Goal: Check status

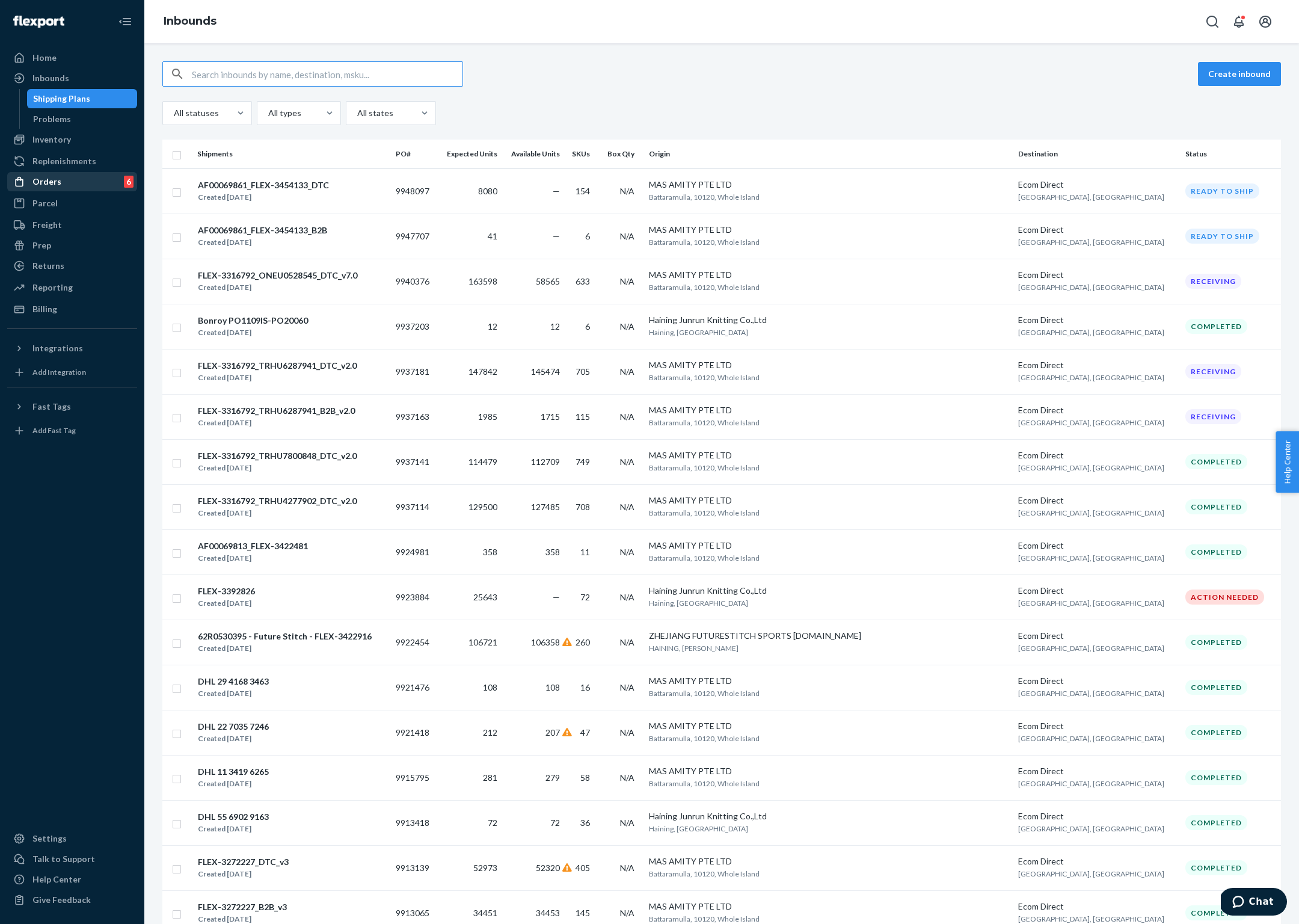
click at [56, 184] on div "Orders" at bounding box center [46, 181] width 29 height 12
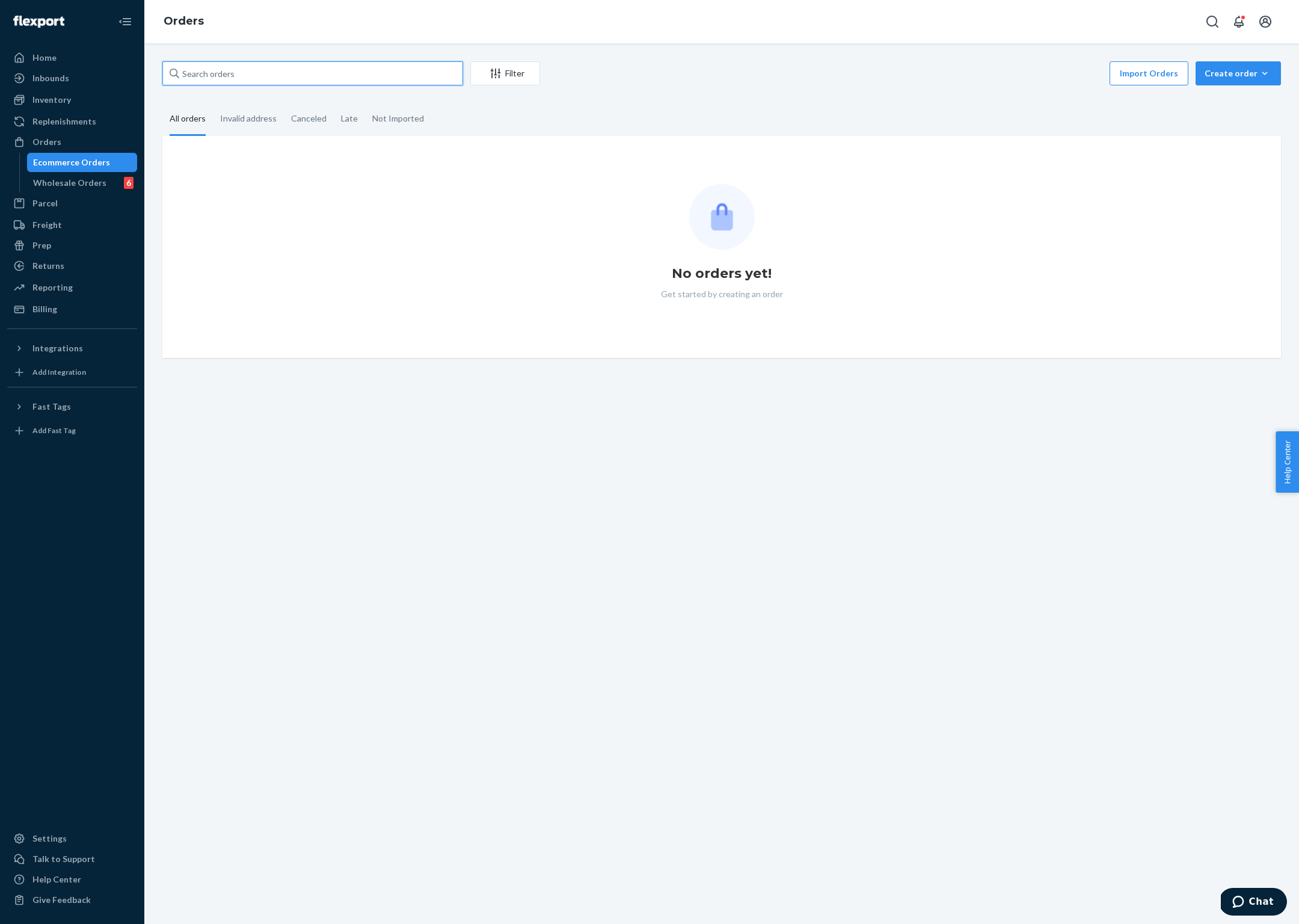
click at [282, 78] on input "text" at bounding box center [313, 73] width 301 height 24
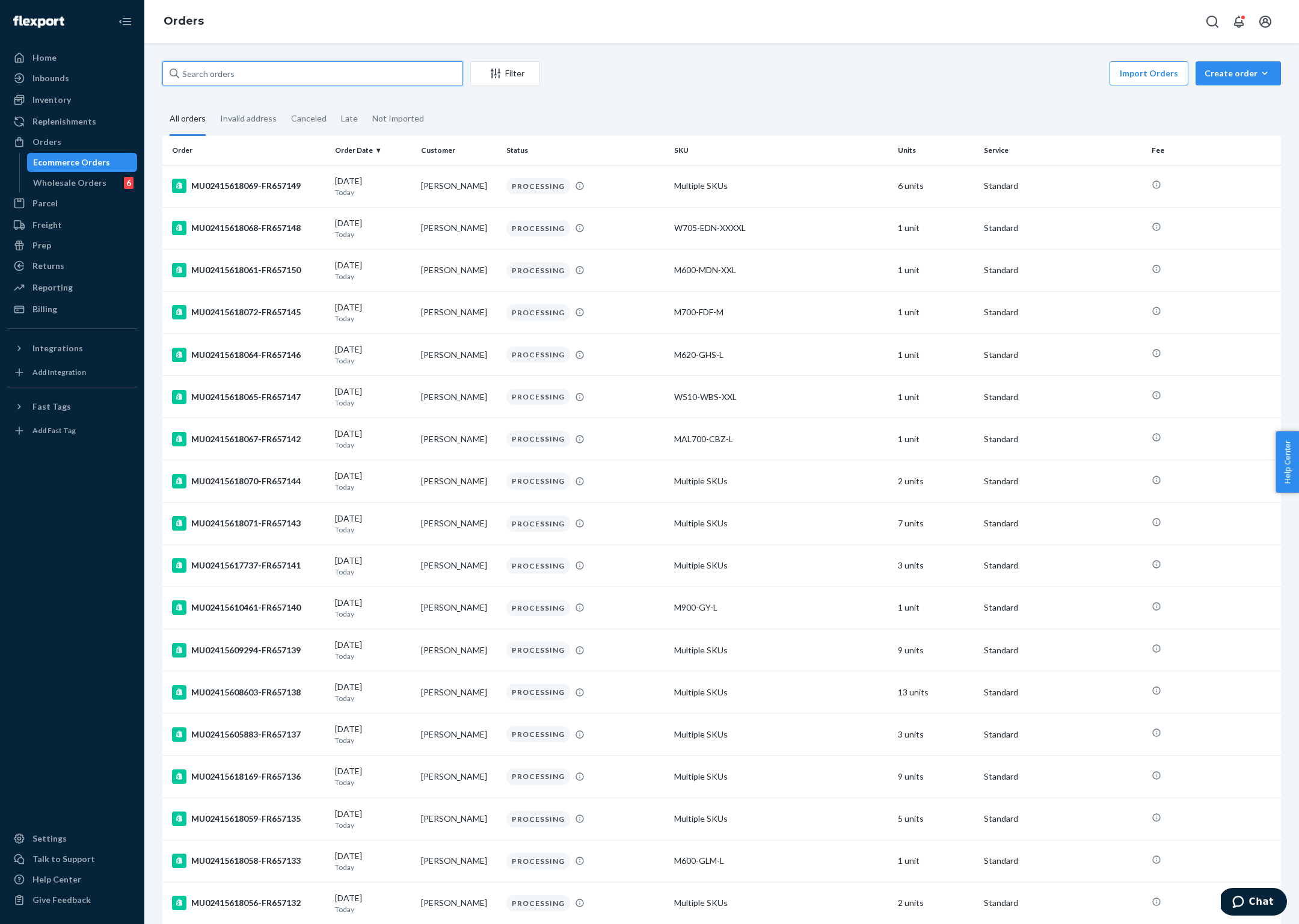
paste input "82618382"
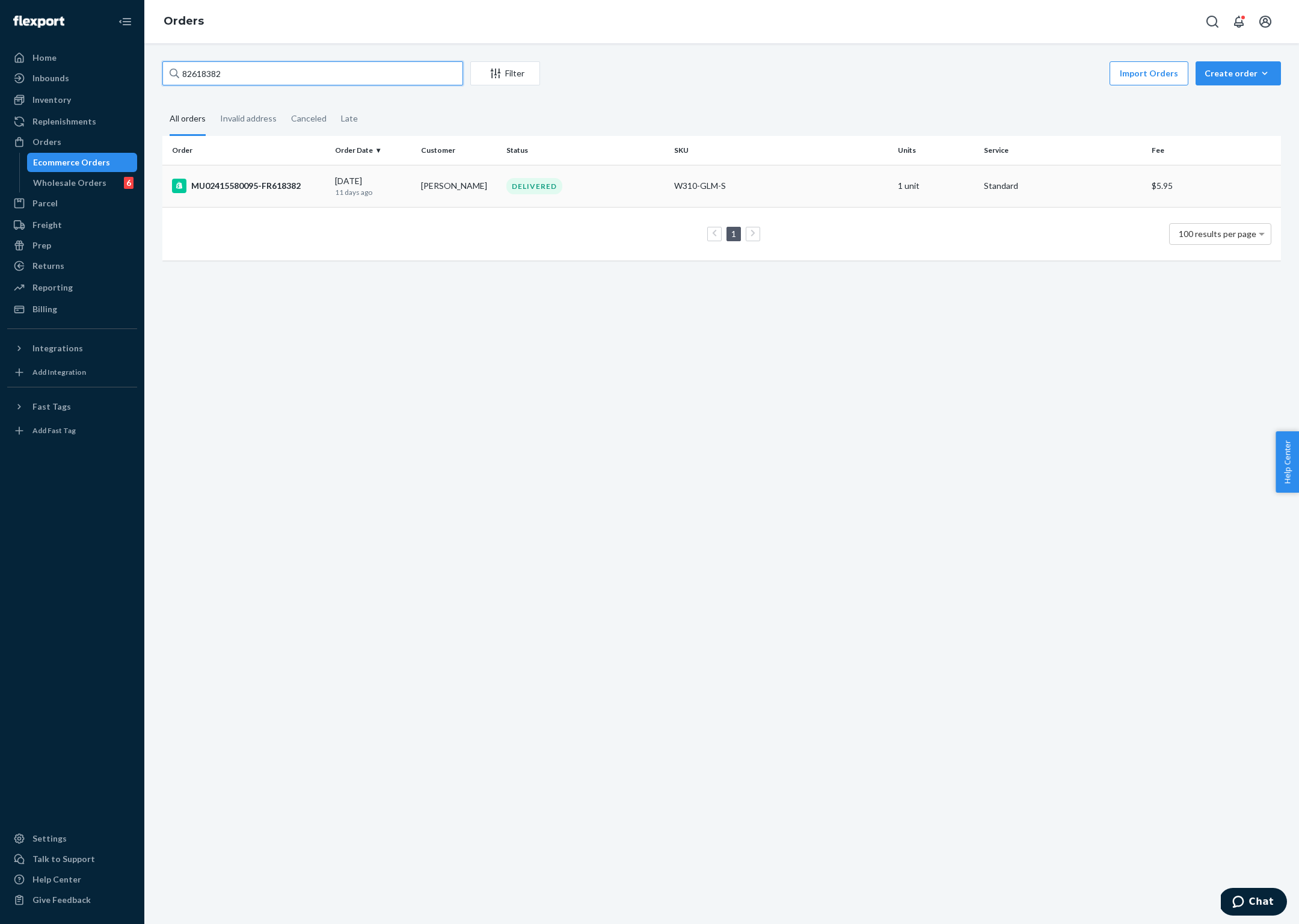
type input "82618382"
drag, startPoint x: 255, startPoint y: 183, endPoint x: 252, endPoint y: 193, distance: 10.4
click at [255, 184] on div "MU02415580095-FR618382" at bounding box center [249, 185] width 154 height 15
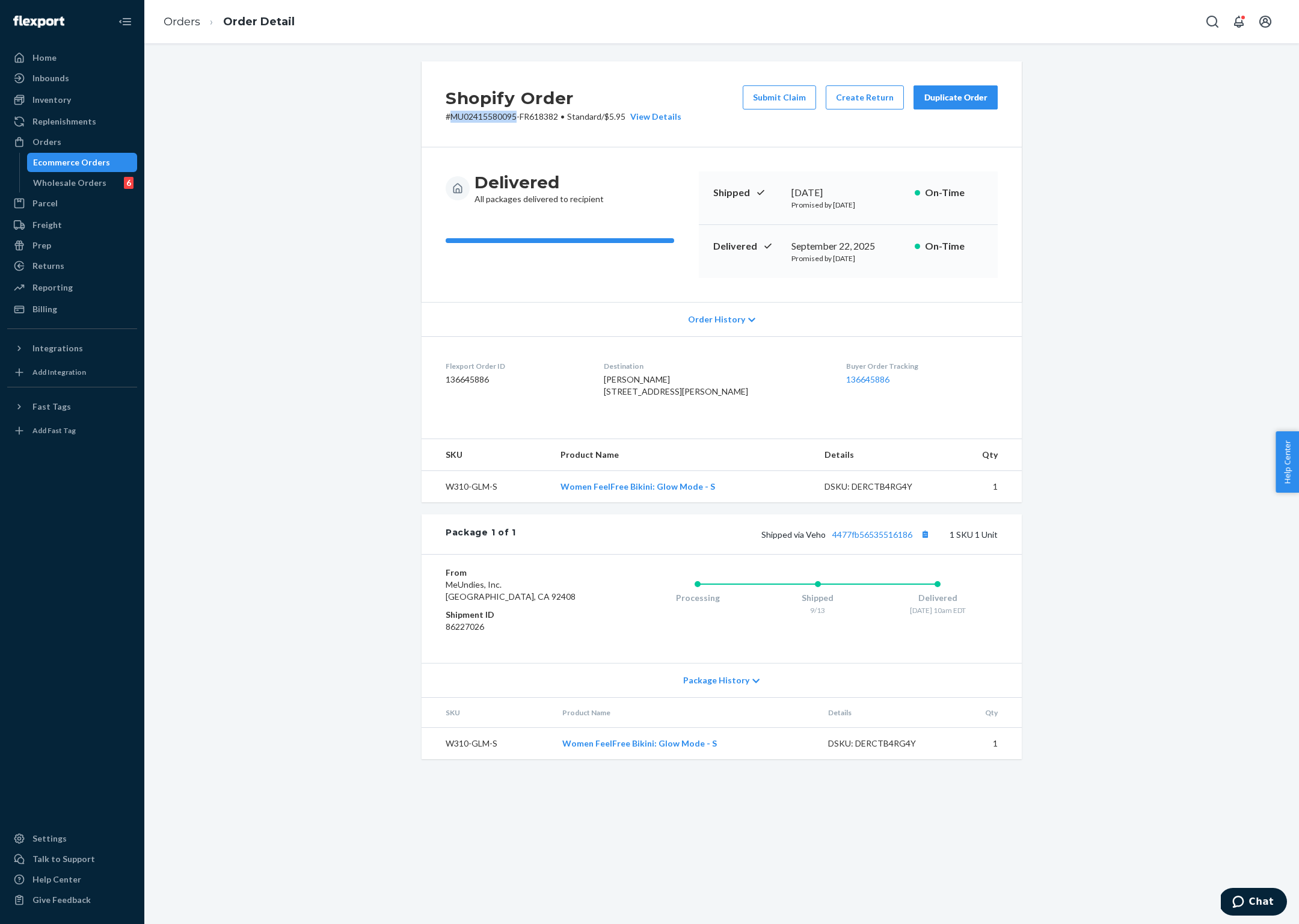
drag, startPoint x: 518, startPoint y: 117, endPoint x: 452, endPoint y: 117, distance: 66.0
click at [452, 117] on p "# MU02415580095-FR618382 • Standard / $5.95 View Details" at bounding box center [563, 117] width 235 height 12
copy p "MU02415580095"
click at [187, 20] on link "Orders" at bounding box center [182, 21] width 37 height 13
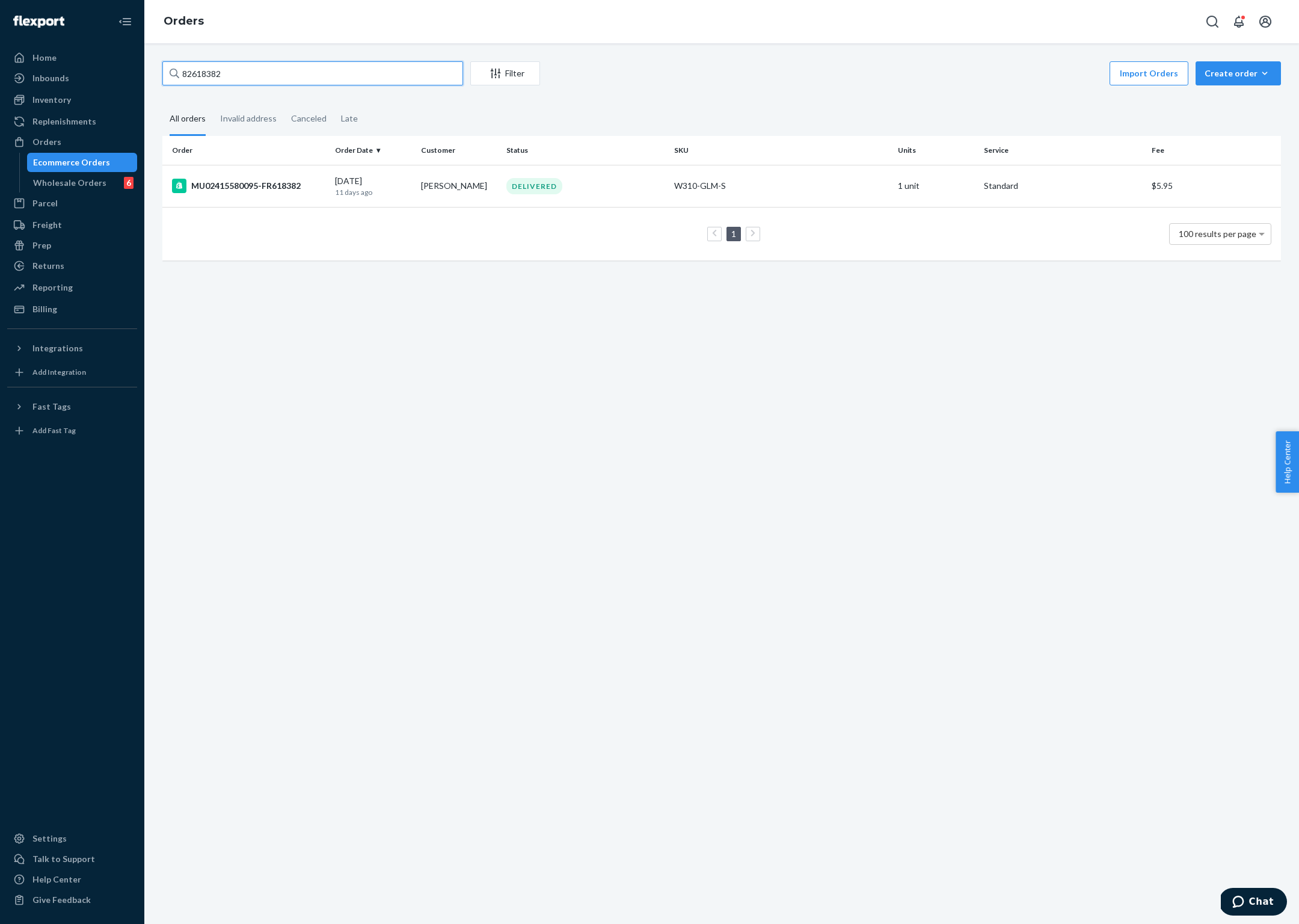
click at [234, 75] on input "82618382" at bounding box center [313, 73] width 301 height 24
drag, startPoint x: 254, startPoint y: 76, endPoint x: 139, endPoint y: 72, distance: 115.1
click at [139, 72] on div "Home Inbounds Shipping Plans Problems Inventory Products Branded Packaging Repl…" at bounding box center [649, 462] width 1299 height 924
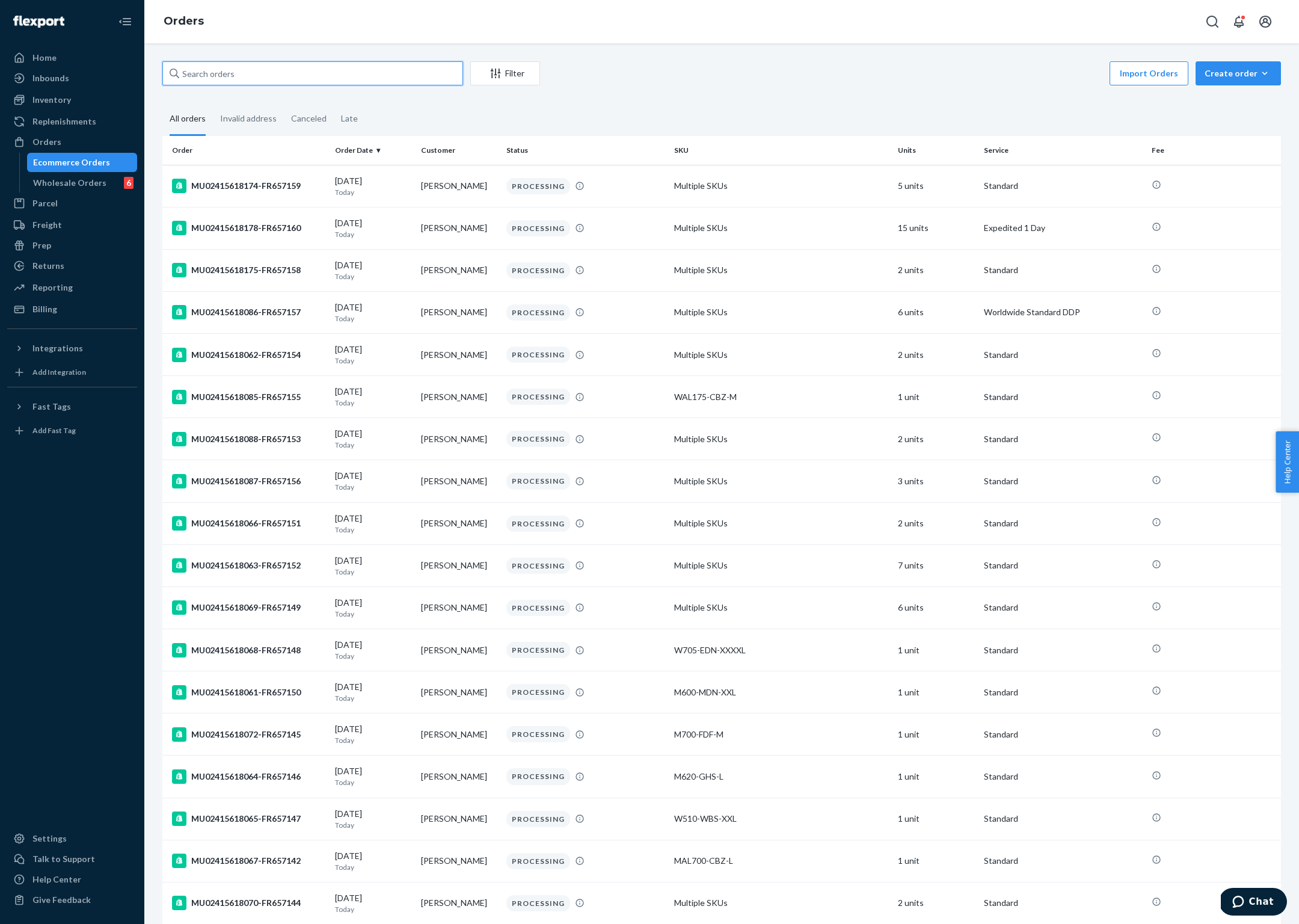
click at [268, 69] on input "text" at bounding box center [313, 73] width 301 height 24
paste input "82618382"
type input "82618382"
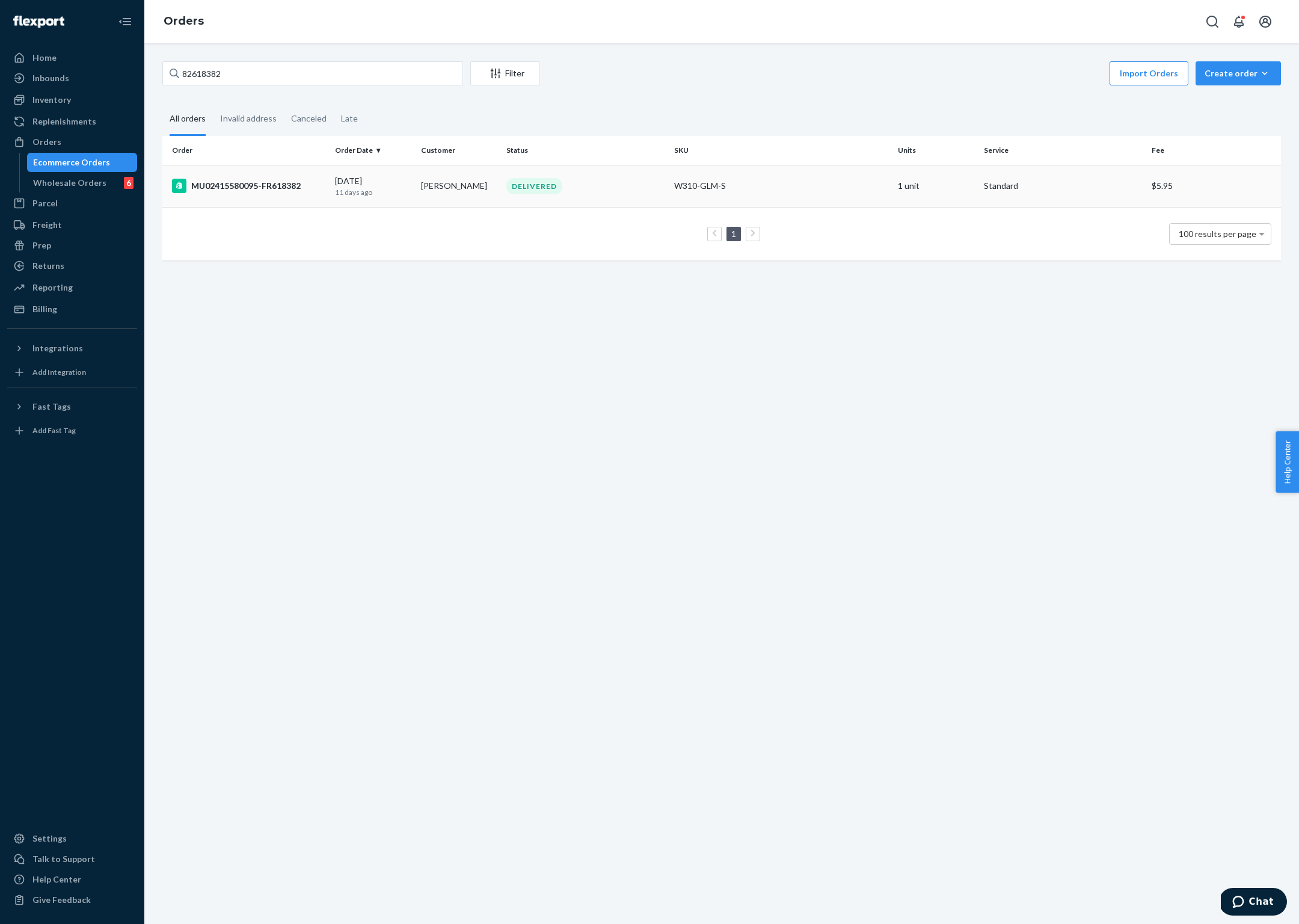
click at [293, 173] on td "MU02415580095-FR618382" at bounding box center [245, 185] width 167 height 42
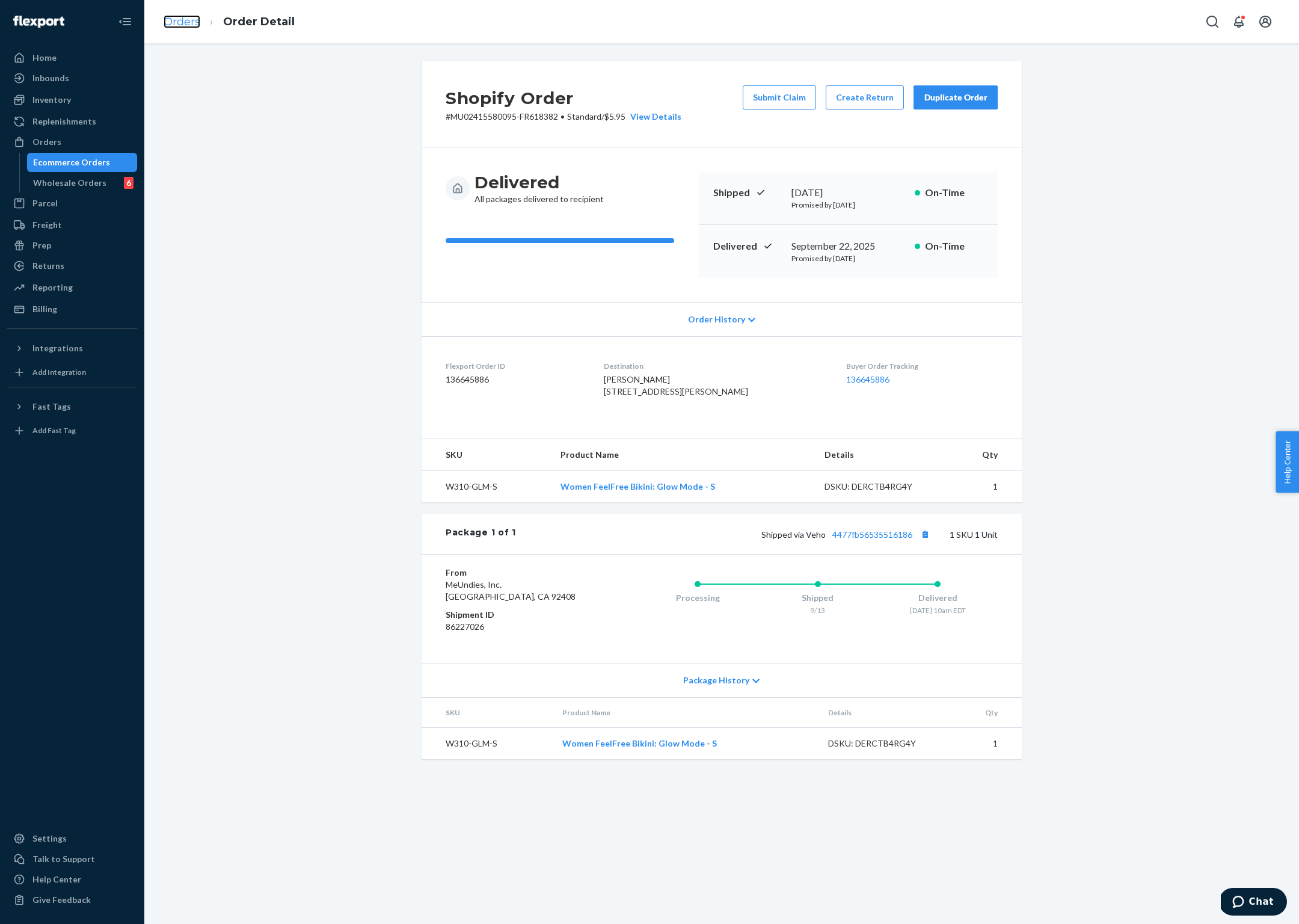
click at [174, 21] on link "Orders" at bounding box center [182, 21] width 37 height 13
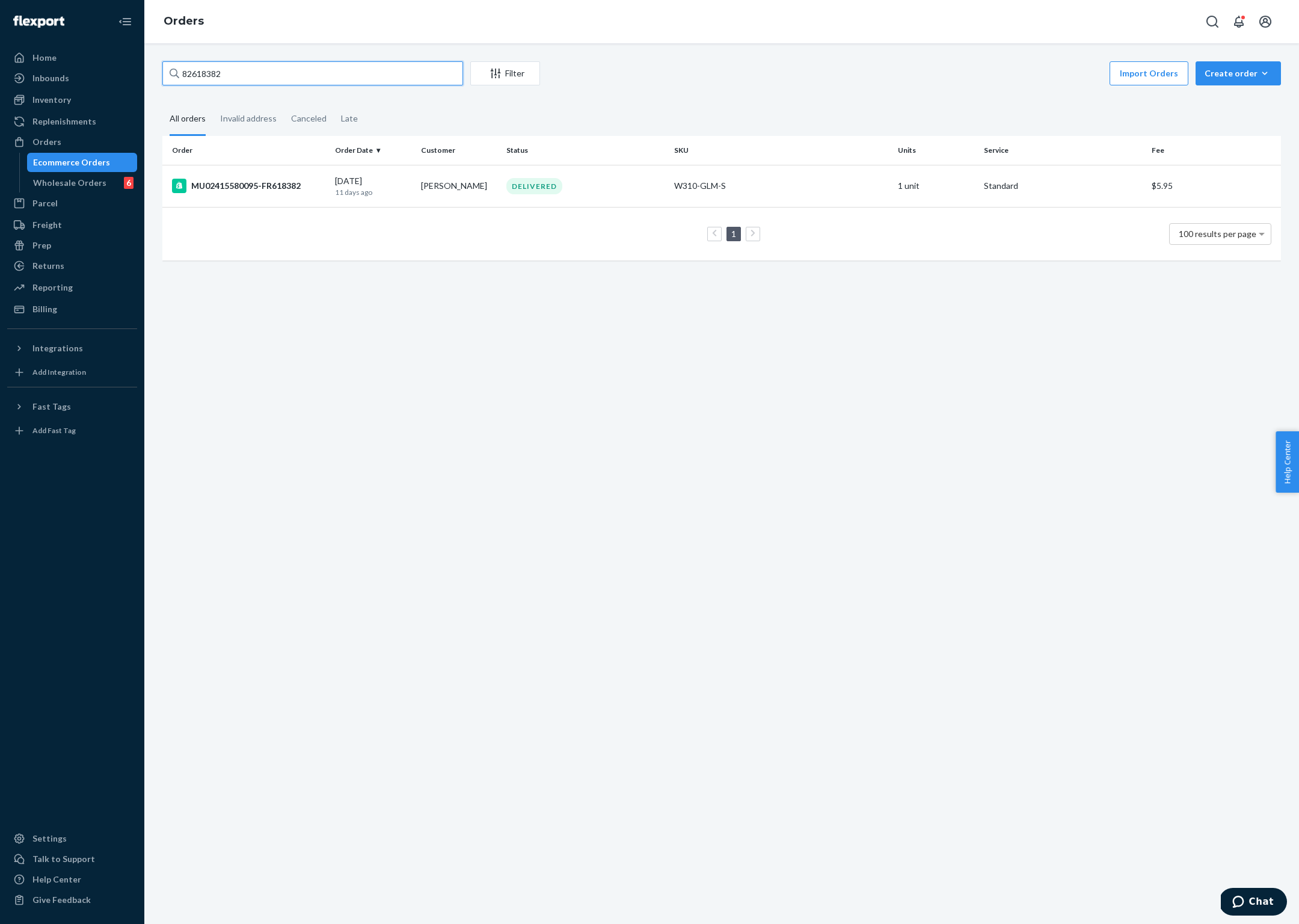
click at [202, 70] on input "82618382" at bounding box center [313, 73] width 301 height 24
paste input "1571807"
type input "81571807"
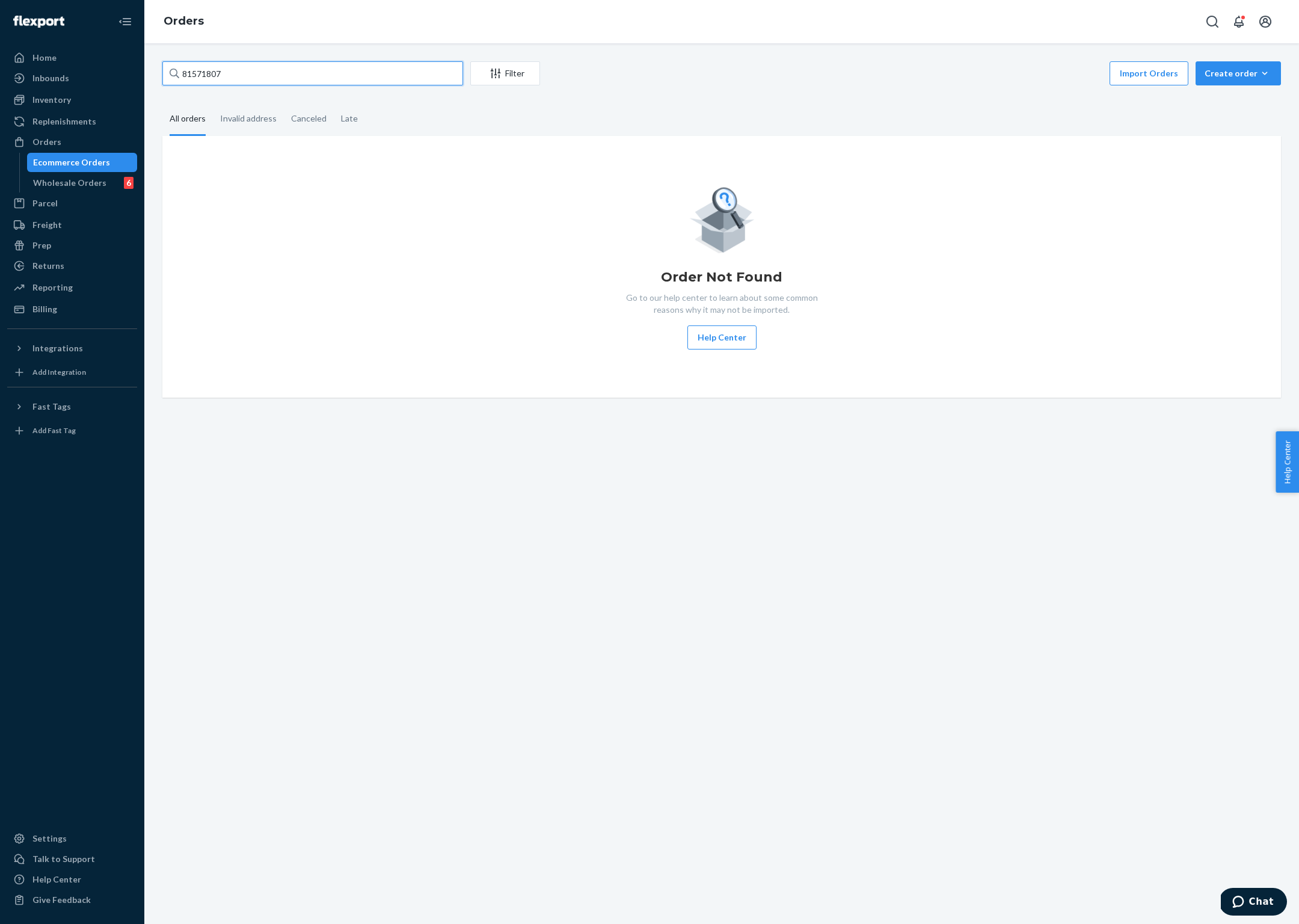
click at [205, 69] on input "81571807" at bounding box center [313, 73] width 301 height 24
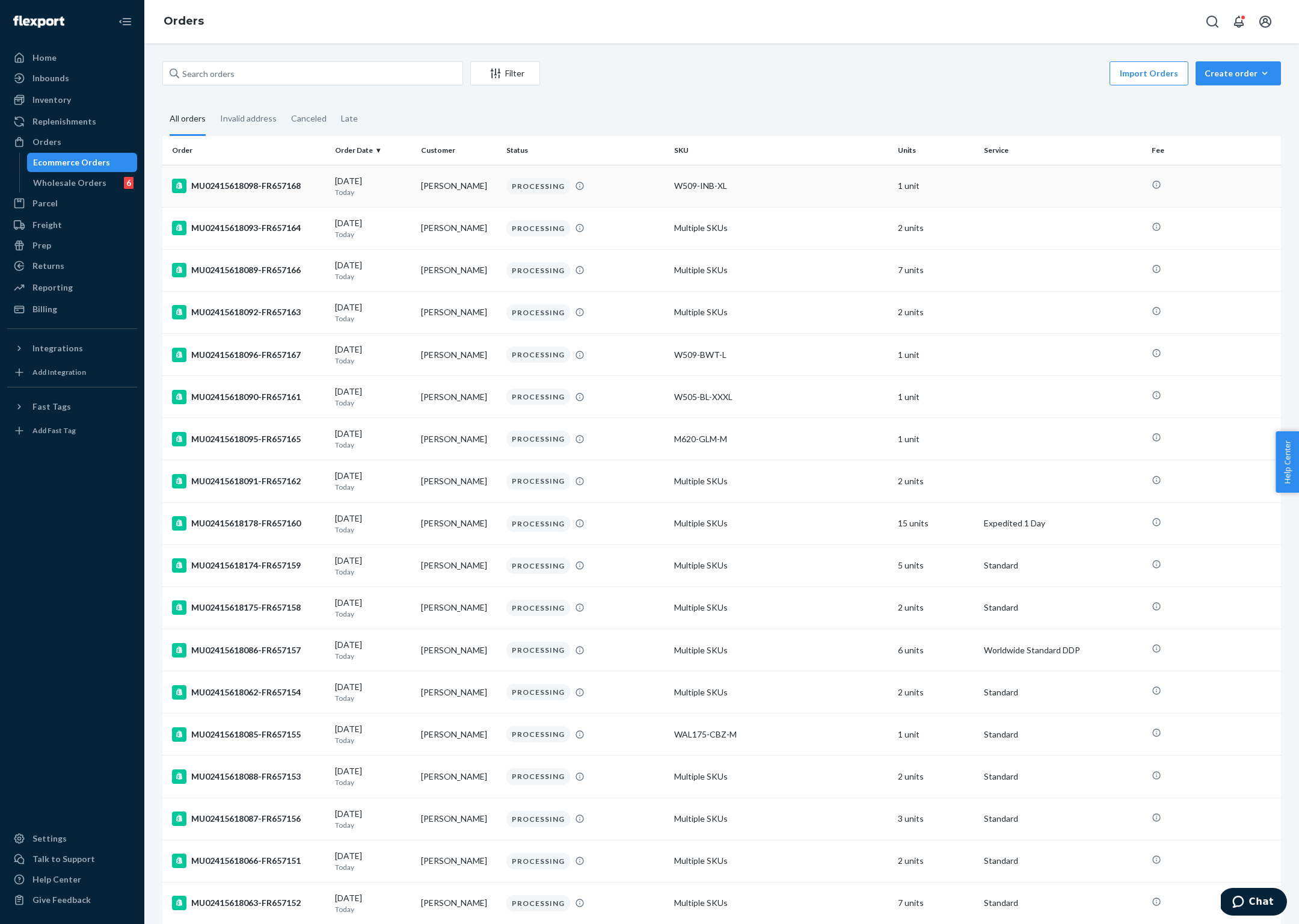
click at [254, 187] on div "MU02415618098-FR657168" at bounding box center [249, 185] width 154 height 15
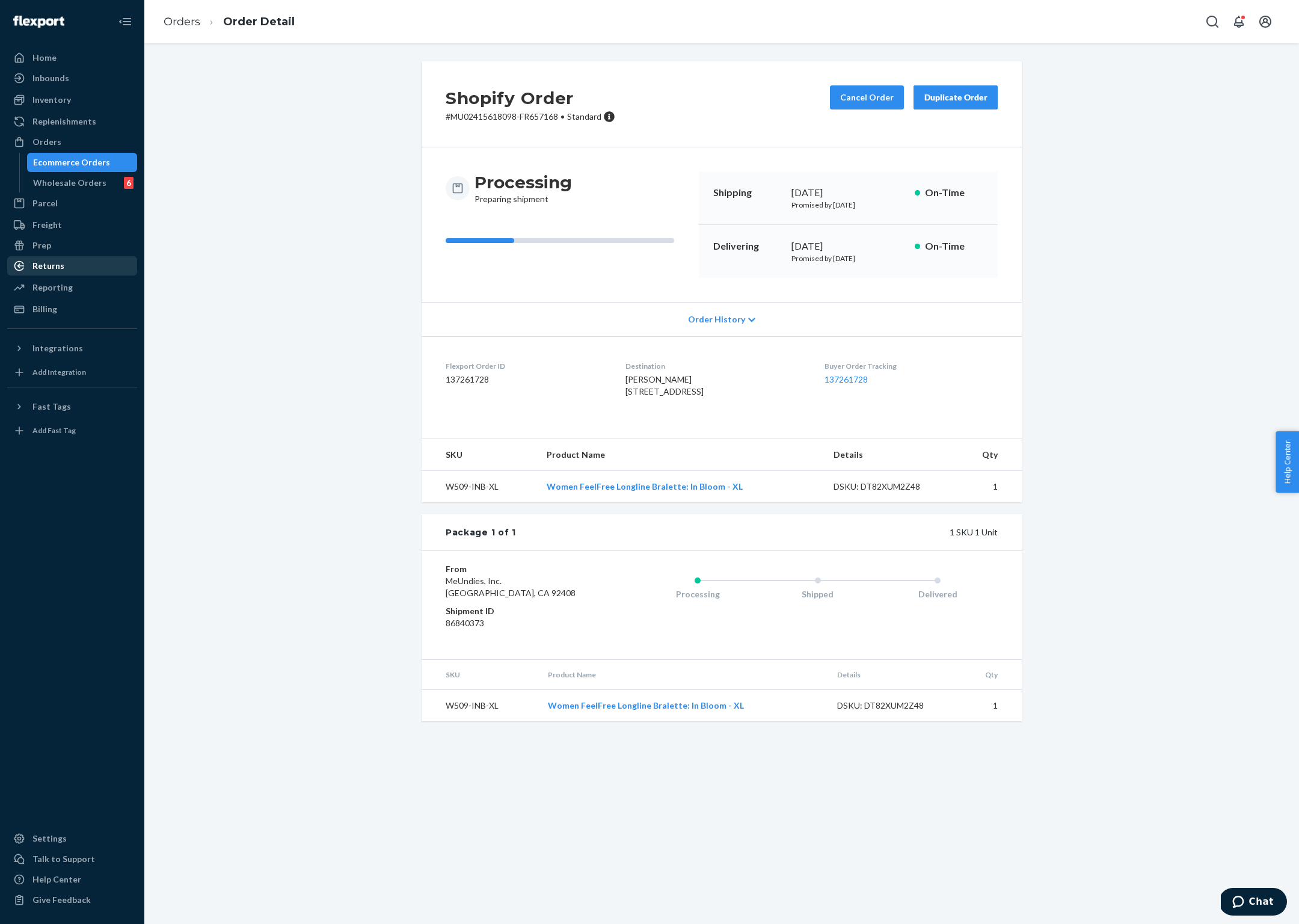
click at [48, 263] on div "Returns" at bounding box center [48, 266] width 32 height 12
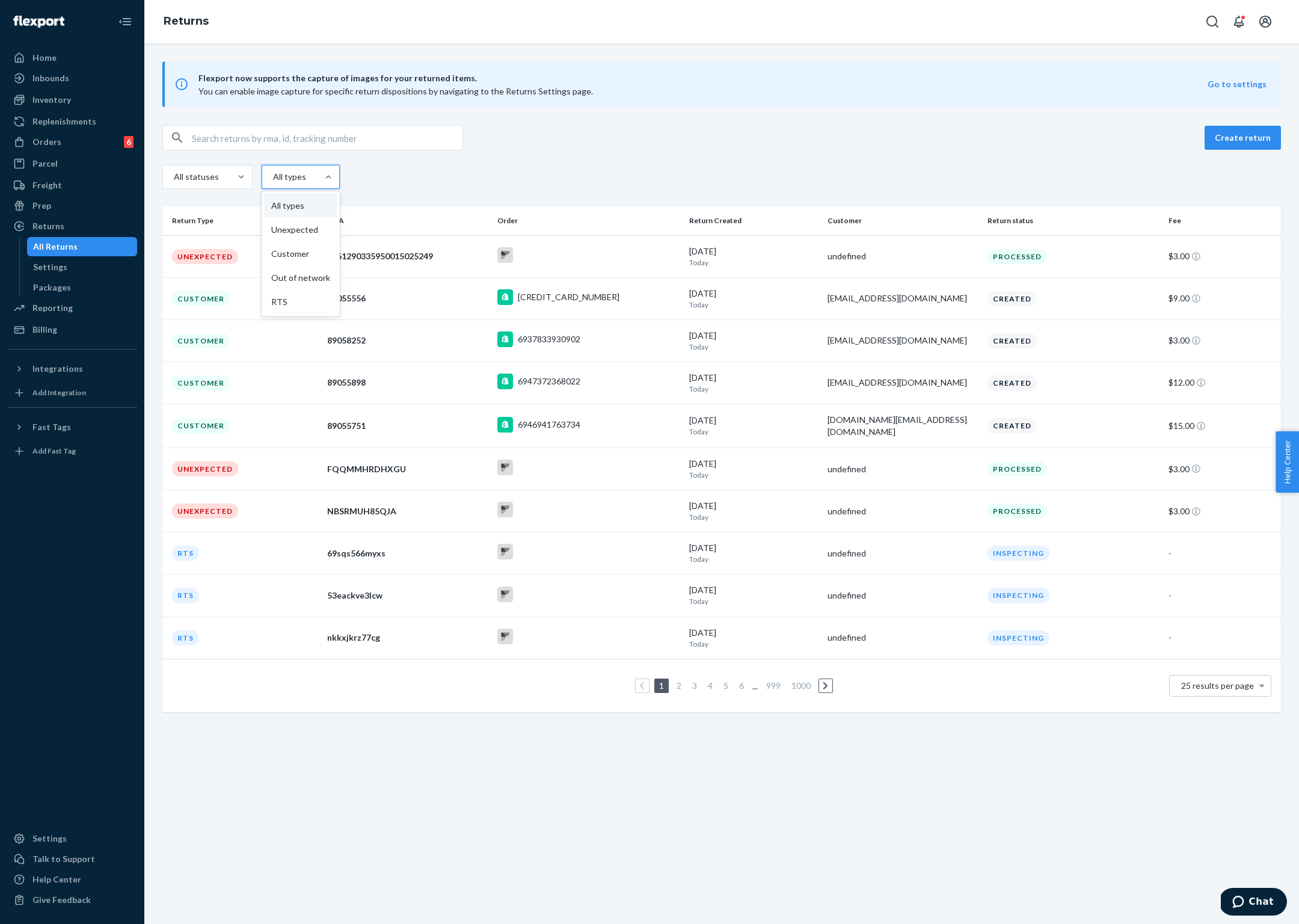
click at [313, 174] on div "All types" at bounding box center [290, 177] width 56 height 22
click at [246, 177] on input "option All types focused, 1 of 5. 5 results available. Use Up and Down to choos…" at bounding box center [246, 177] width 0 height 0
click at [296, 296] on div "RTS" at bounding box center [300, 302] width 73 height 24
click at [246, 177] on input "option RTS focused, 5 of 5. 5 results available. Use Up and Down to choose opti…" at bounding box center [246, 177] width 0 height 0
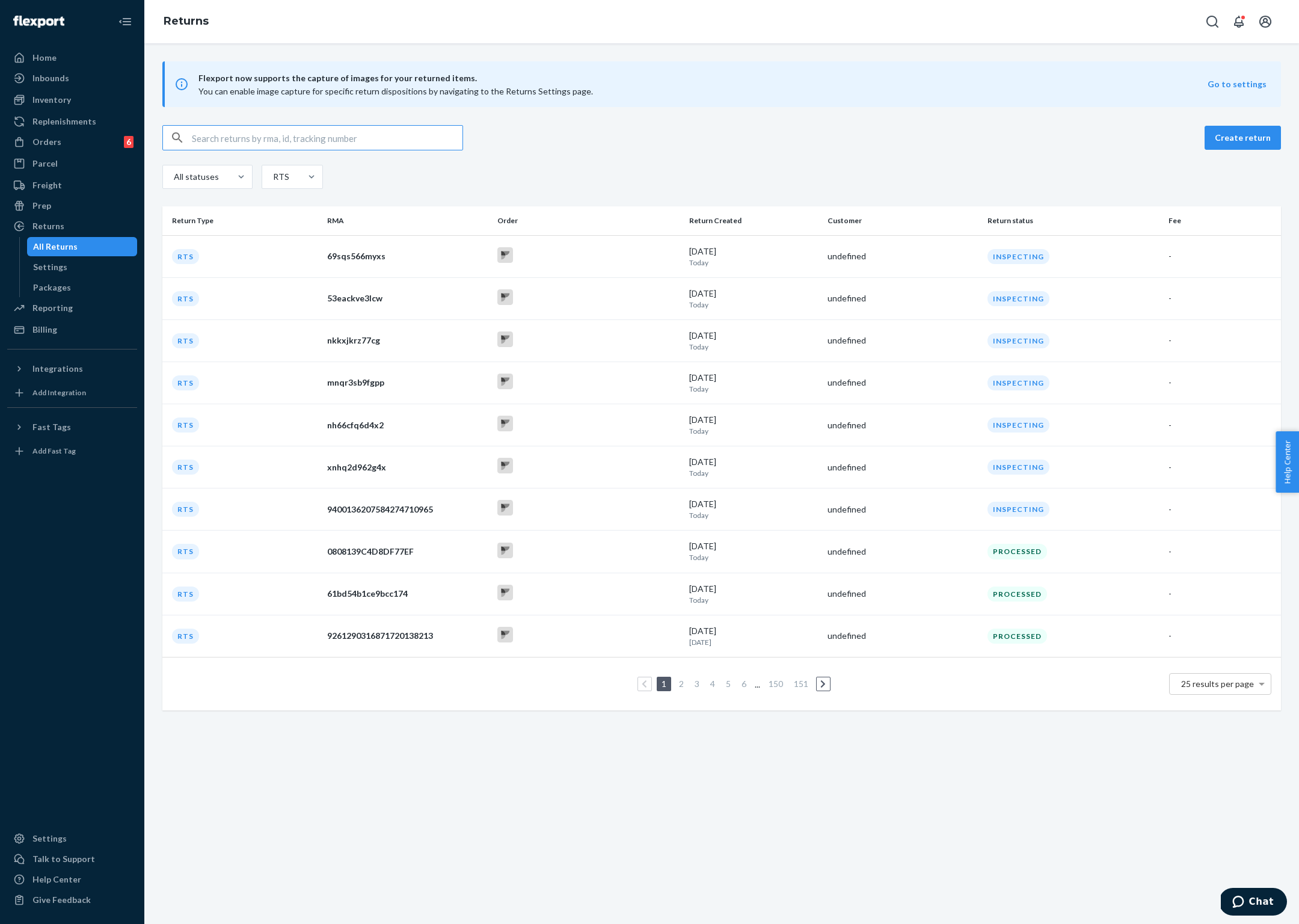
click at [423, 137] on input "text" at bounding box center [327, 137] width 271 height 24
paste input "81571807"
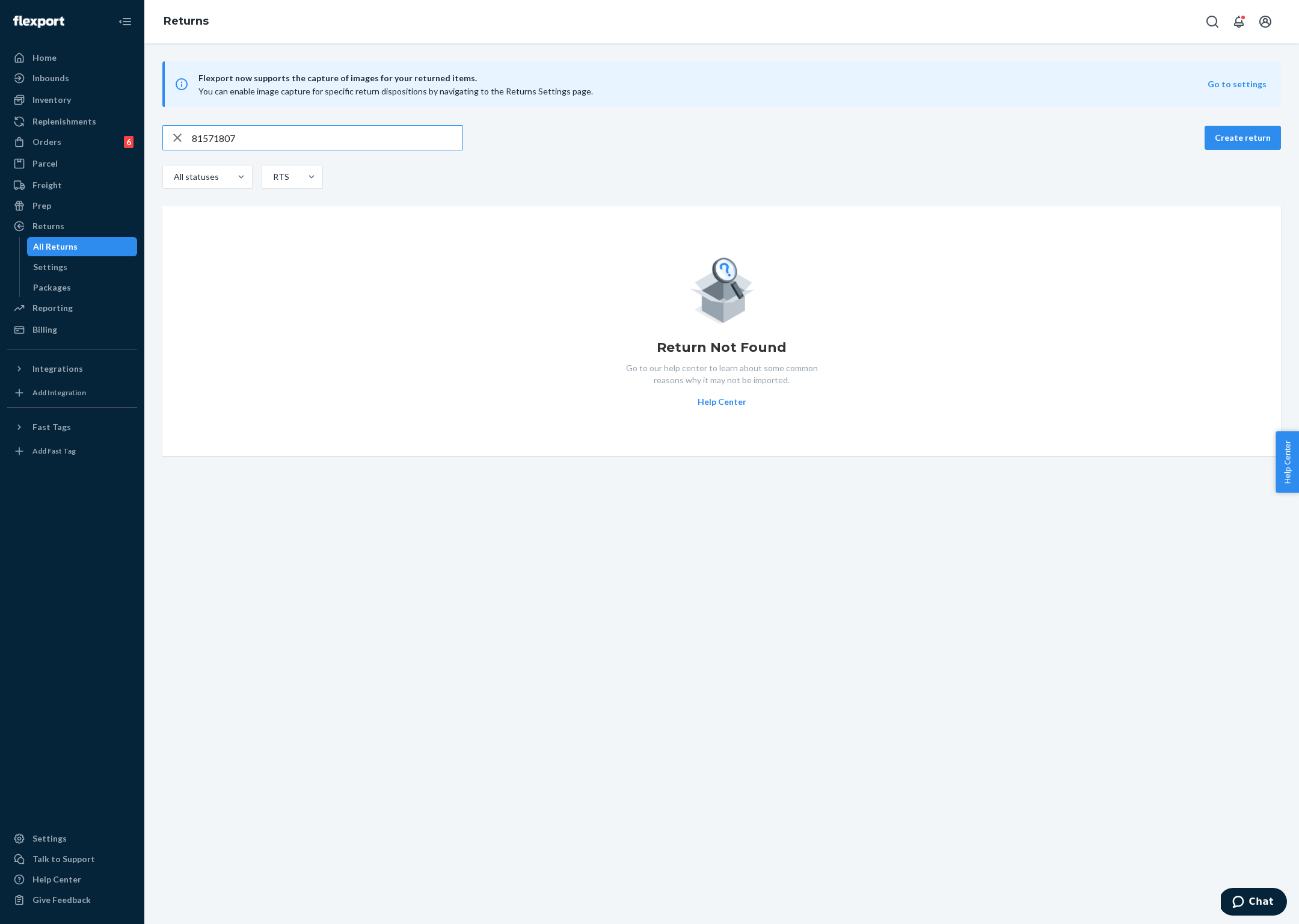
click at [202, 139] on input "81571807" at bounding box center [327, 137] width 271 height 24
paste input "889065"
type input "81889065"
click at [222, 139] on input "81889065" at bounding box center [327, 137] width 271 height 24
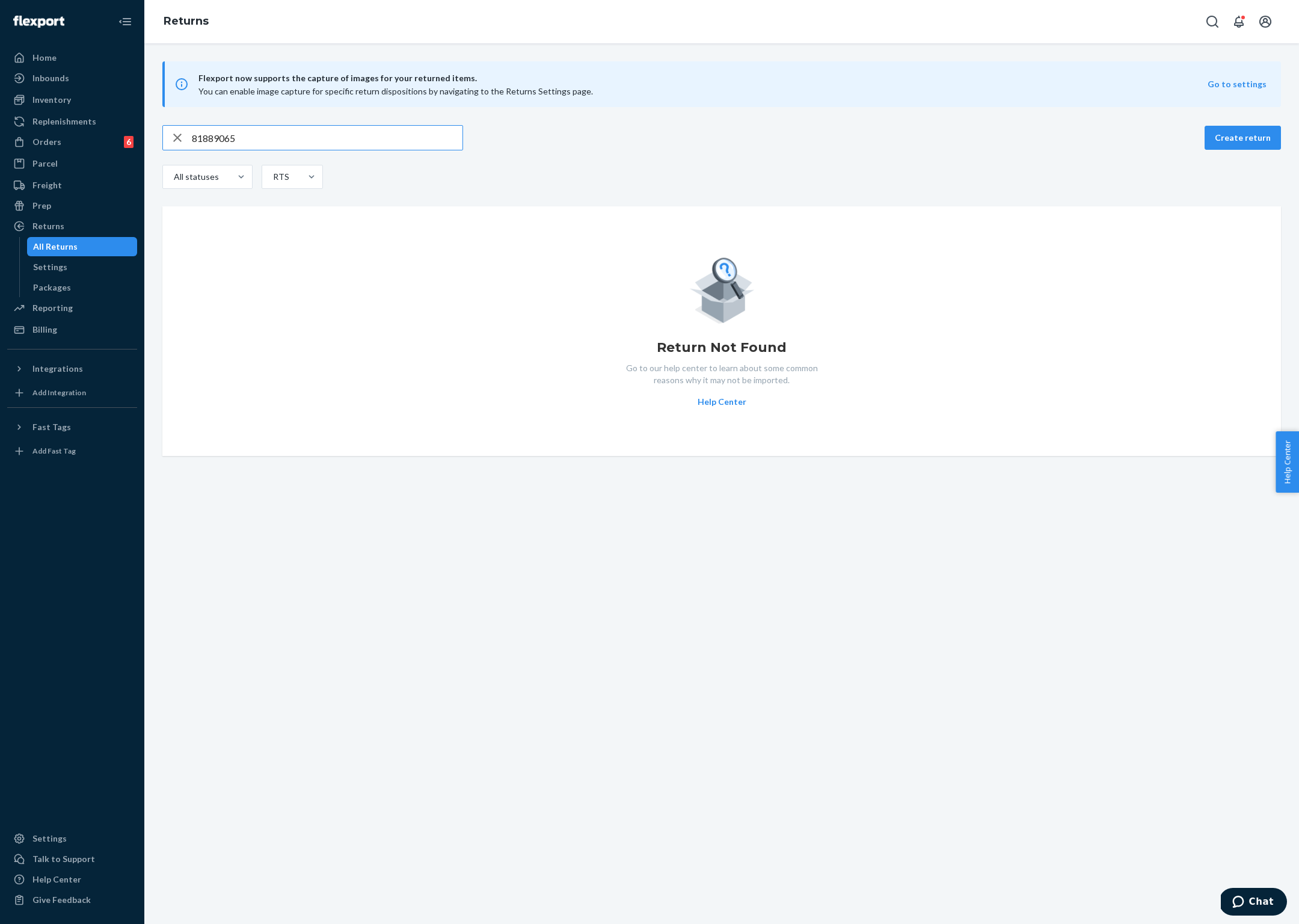
click at [222, 139] on input "81889065" at bounding box center [327, 137] width 271 height 24
